Goal: Task Accomplishment & Management: Use online tool/utility

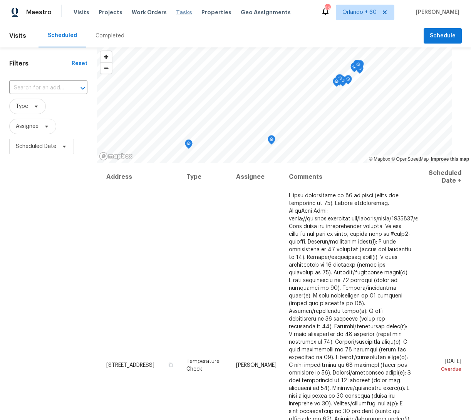
click at [176, 11] on span "Tasks" at bounding box center [184, 12] width 16 height 5
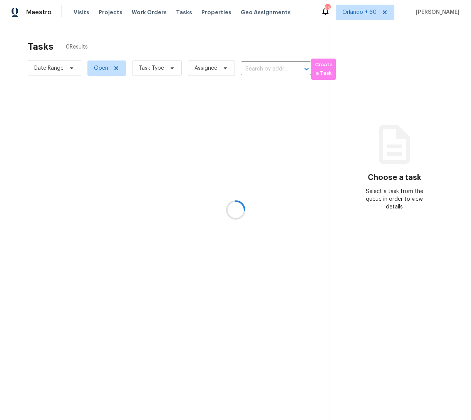
click at [95, 70] on div at bounding box center [235, 210] width 471 height 420
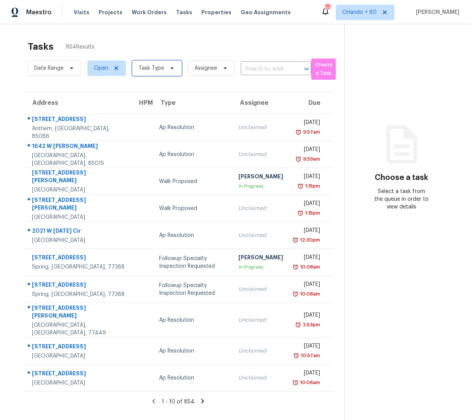
click at [159, 72] on span "Task Type" at bounding box center [157, 68] width 50 height 15
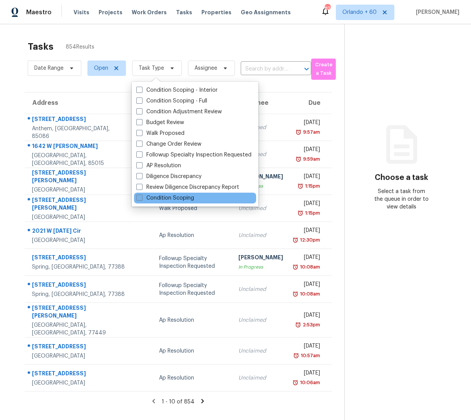
click at [139, 195] on span at bounding box center [139, 198] width 6 height 6
click at [139, 195] on input "Condition Scoping" at bounding box center [138, 196] width 5 height 5
checkbox input "true"
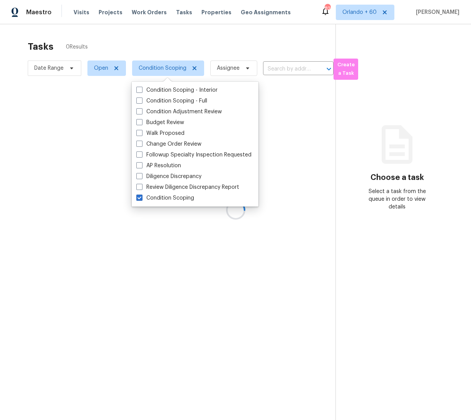
click at [125, 41] on div at bounding box center [235, 210] width 471 height 420
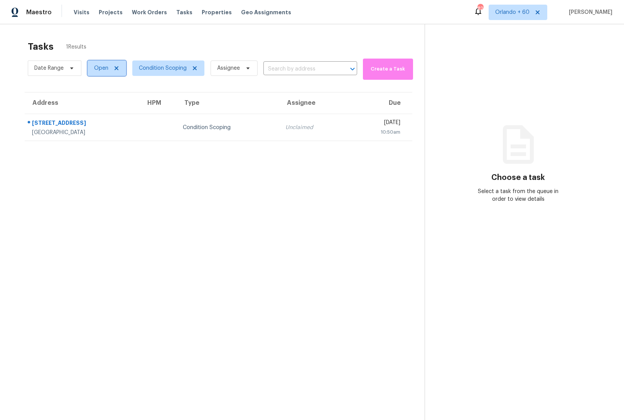
click at [105, 67] on span "Open" at bounding box center [101, 68] width 14 height 8
click at [99, 101] on label "Closed" at bounding box center [106, 101] width 28 height 8
click at [97, 101] on input "Closed" at bounding box center [94, 99] width 5 height 5
checkbox input "true"
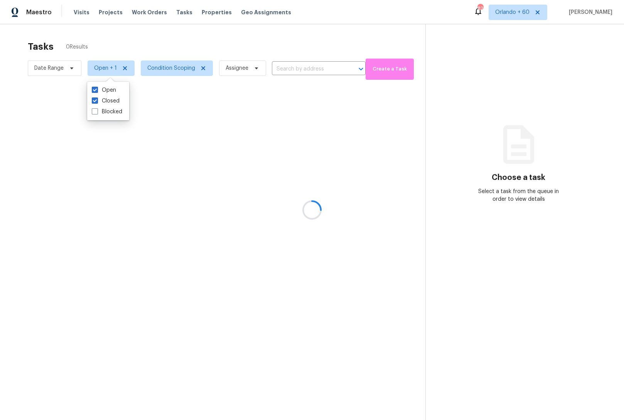
click at [21, 45] on div at bounding box center [312, 210] width 624 height 420
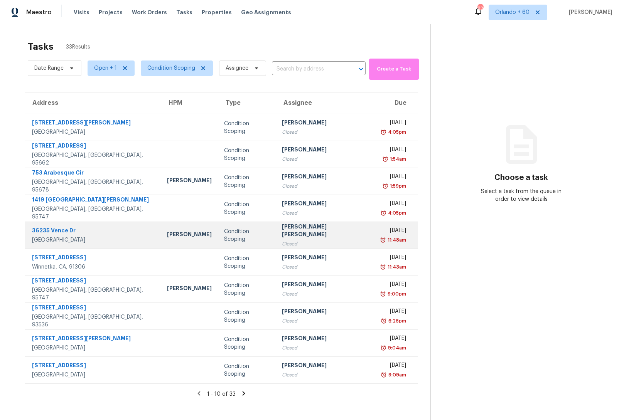
click at [72, 232] on div "36235 Vence Dr" at bounding box center [93, 232] width 123 height 10
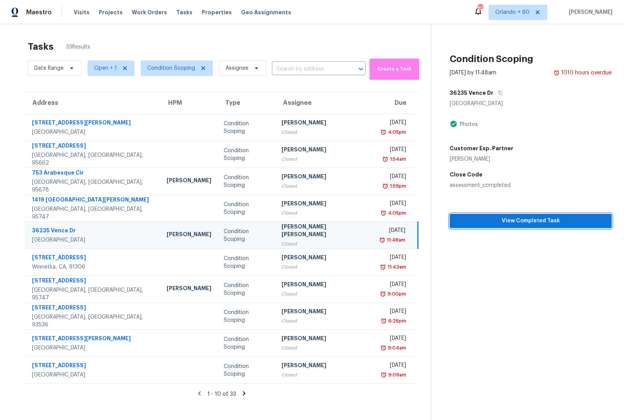
click at [471, 222] on span "View Completed Task" at bounding box center [531, 221] width 150 height 10
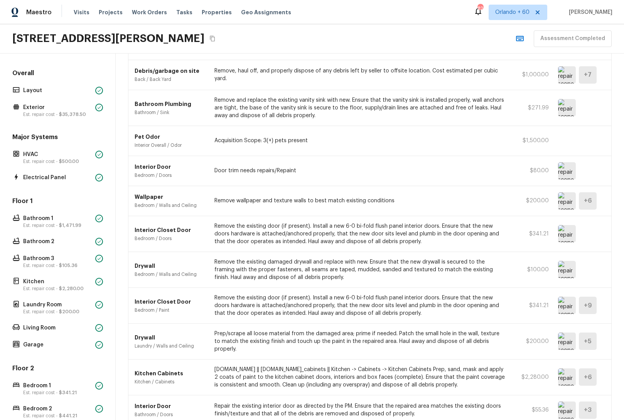
scroll to position [155, 0]
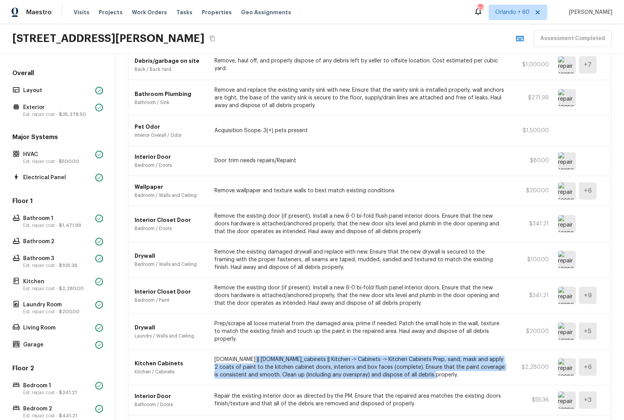
drag, startPoint x: 246, startPoint y: 355, endPoint x: 427, endPoint y: 366, distance: 181.5
click at [427, 366] on p "[DOMAIN_NAME] || [DOMAIN_NAME]_cabinets || Kitchen -> Cabinets -> Kitchen Cabin…" at bounding box center [359, 367] width 290 height 23
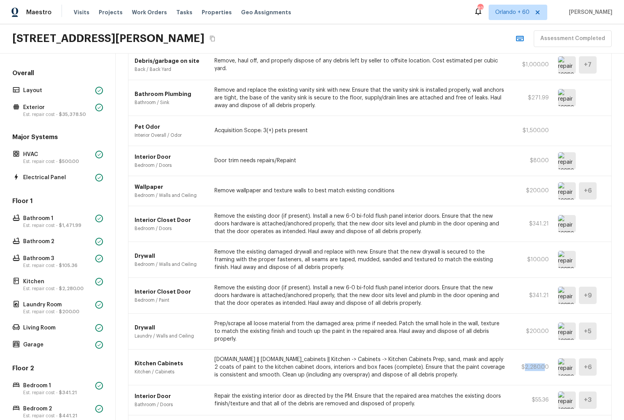
drag, startPoint x: 526, startPoint y: 361, endPoint x: 545, endPoint y: 364, distance: 19.8
click at [471, 364] on p "$2,280.00" at bounding box center [531, 368] width 35 height 8
drag, startPoint x: 337, startPoint y: 355, endPoint x: 346, endPoint y: 356, distance: 8.9
click at [338, 356] on p "[DOMAIN_NAME] || [DOMAIN_NAME]_cabinets || Kitchen -> Cabinets -> Kitchen Cabin…" at bounding box center [359, 367] width 290 height 23
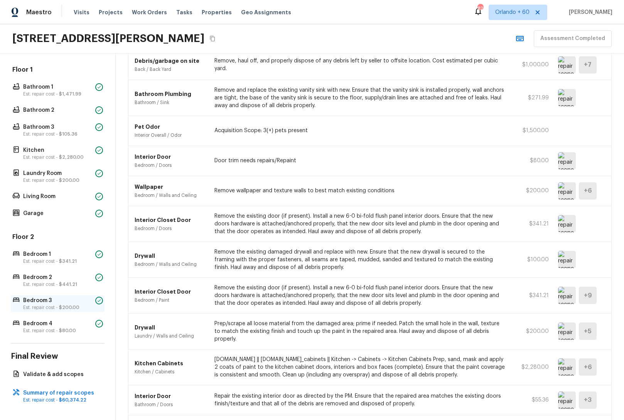
scroll to position [0, 0]
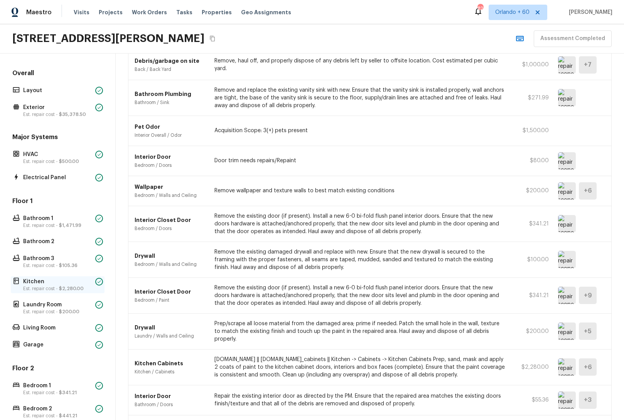
click at [52, 279] on p "Kitchen" at bounding box center [57, 282] width 69 height 8
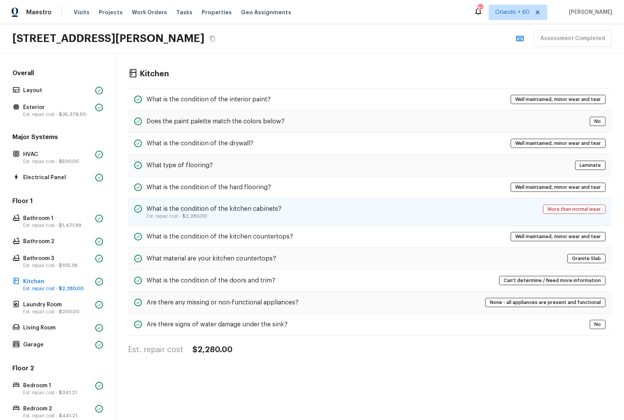
click at [242, 219] on p "Est. repair cost - $2,280.00" at bounding box center [213, 216] width 135 height 6
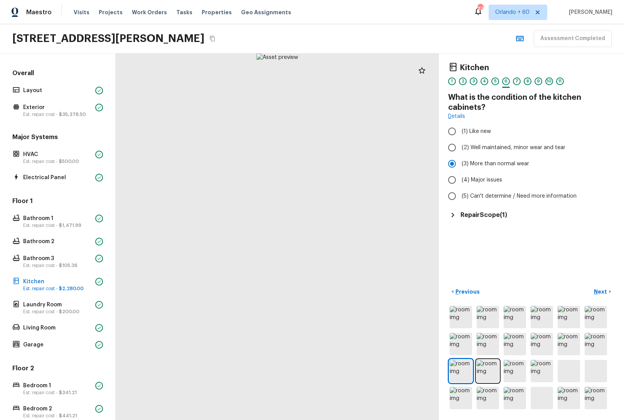
click at [471, 215] on h5 "Repair Scope ( 1 )" at bounding box center [483, 215] width 47 height 8
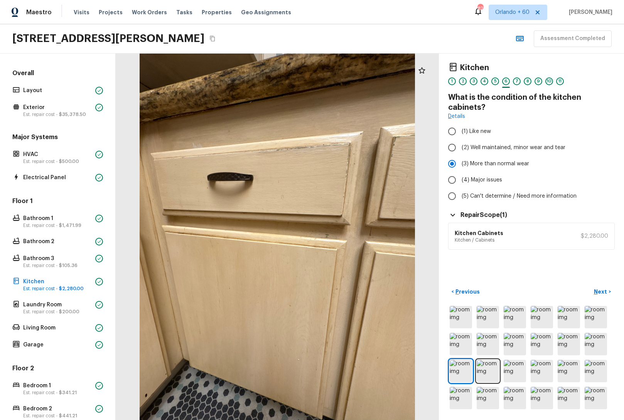
click at [471, 232] on div "Kitchen Cabinets Kitchen / Cabinets $2,280.00" at bounding box center [531, 236] width 167 height 27
click at [471, 234] on h6 "Kitchen Cabinets" at bounding box center [479, 233] width 49 height 8
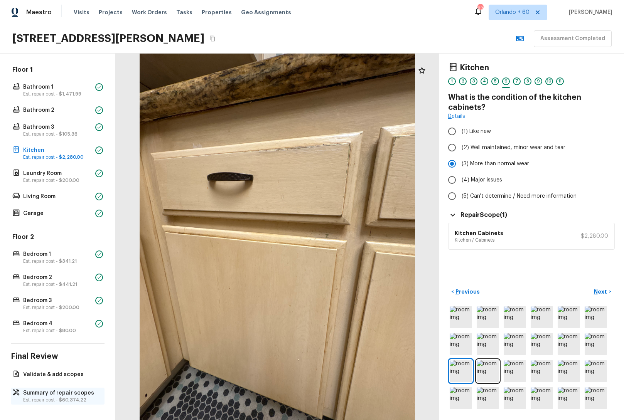
click at [61, 394] on p "Summary of repair scopes" at bounding box center [61, 393] width 77 height 8
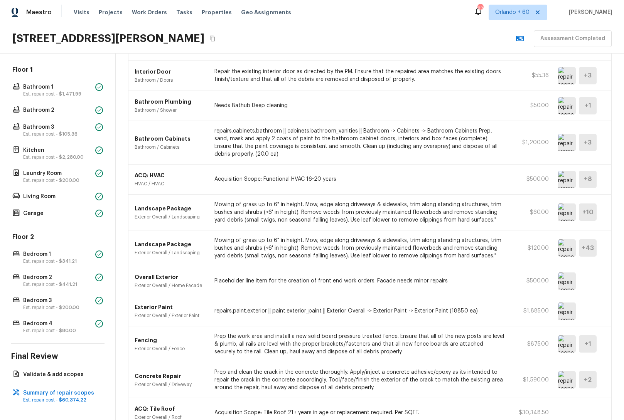
scroll to position [275, 0]
